Goal: Task Accomplishment & Management: Use online tool/utility

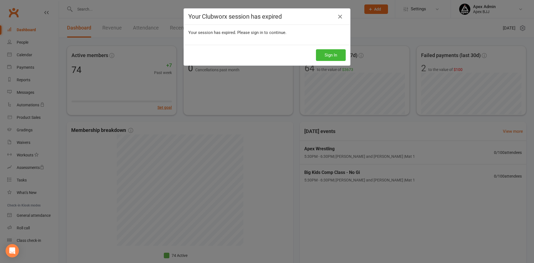
drag, startPoint x: 153, startPoint y: 7, endPoint x: 153, endPoint y: 11, distance: 3.7
click at [153, 8] on div "Your Clubworx session has expired Your session has expired. Please sign in to c…" at bounding box center [267, 131] width 534 height 263
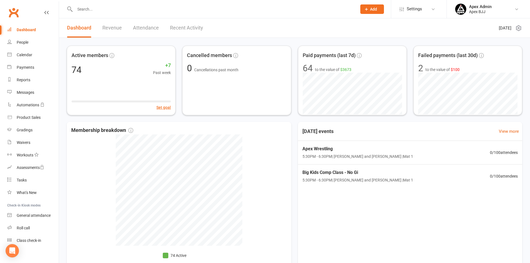
click at [0, 106] on li "Automations" at bounding box center [29, 105] width 59 height 13
